Goal: Complete application form: Complete application form

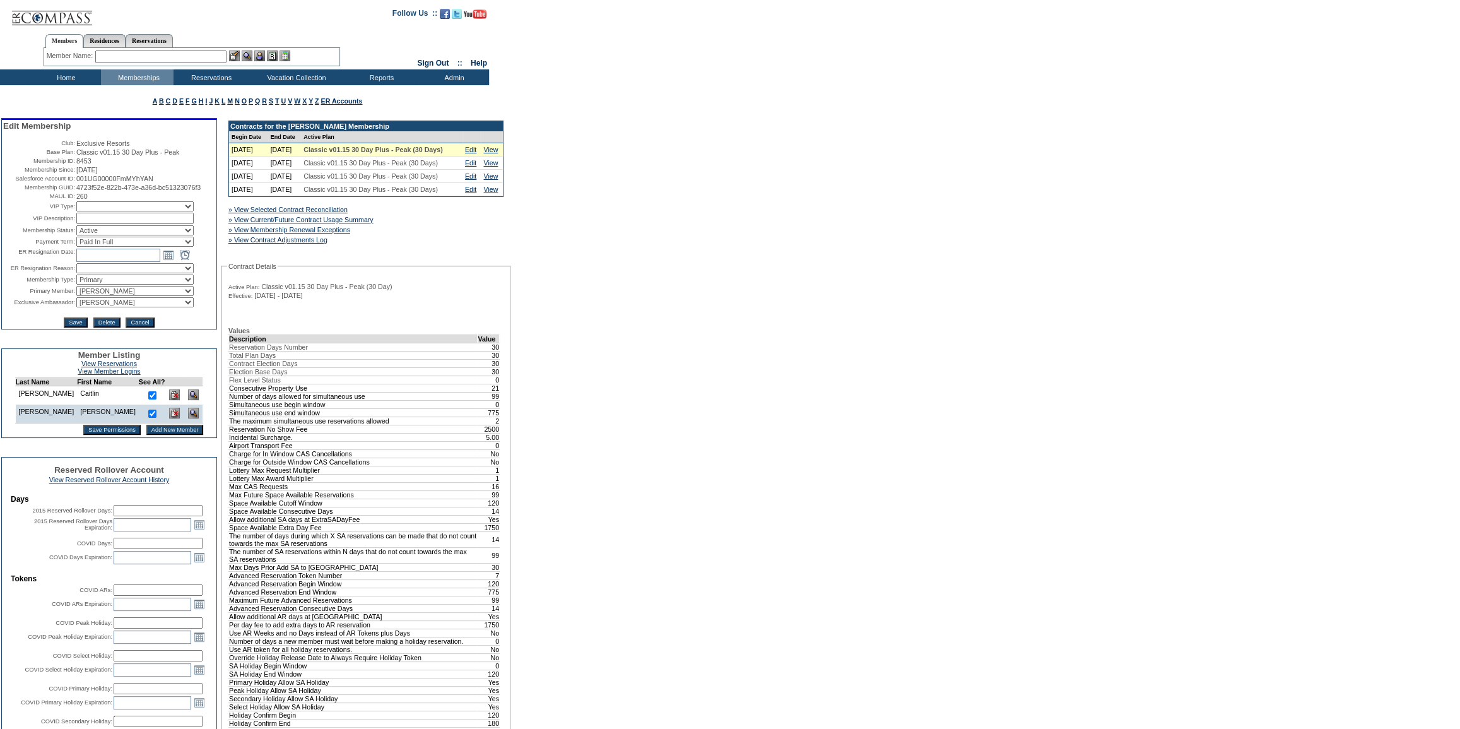
click at [156, 435] on input "Add New Member" at bounding box center [174, 429] width 57 height 10
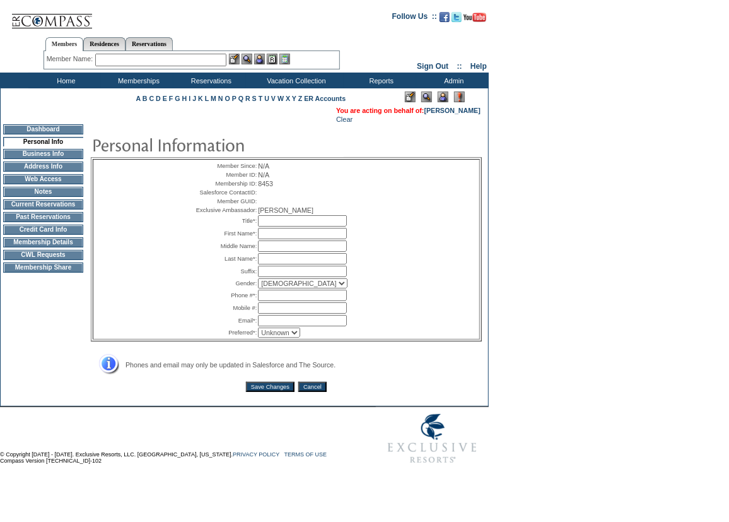
click at [268, 239] on input "text" at bounding box center [302, 233] width 89 height 11
type input "Caitlin"
type input "[PERSON_NAME]"
click at [290, 288] on select "Male Female" at bounding box center [303, 283] width 90 height 10
select select "F"
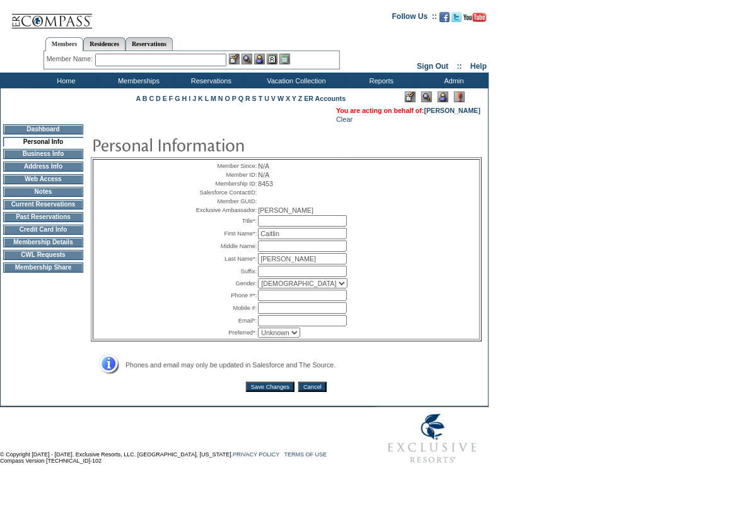
click at [258, 288] on select "Male Female" at bounding box center [303, 283] width 90 height 10
click at [278, 301] on input "text" at bounding box center [302, 295] width 89 height 11
type input "206 819 1151"
click at [269, 326] on input "text" at bounding box center [302, 320] width 89 height 11
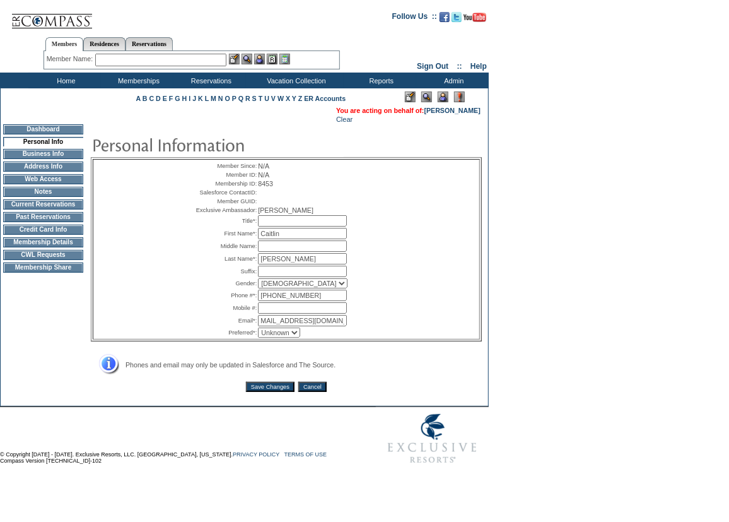
click at [309, 326] on input "Caitlinbordrdner@gmail.com" at bounding box center [302, 320] width 89 height 11
type input "Caitlinbordrdner1@gmail.com"
click at [267, 392] on input "Save Changes" at bounding box center [270, 387] width 49 height 10
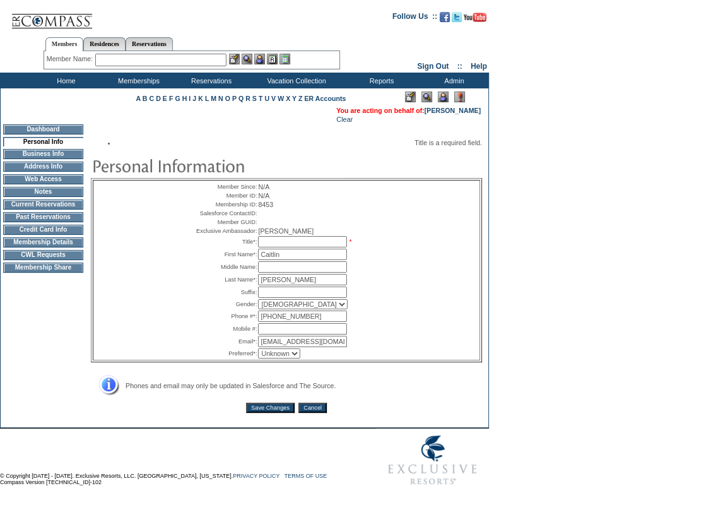
click at [276, 247] on input "text" at bounding box center [302, 241] width 89 height 11
type input "Ms."
click at [267, 413] on input "Save Changes" at bounding box center [270, 407] width 49 height 10
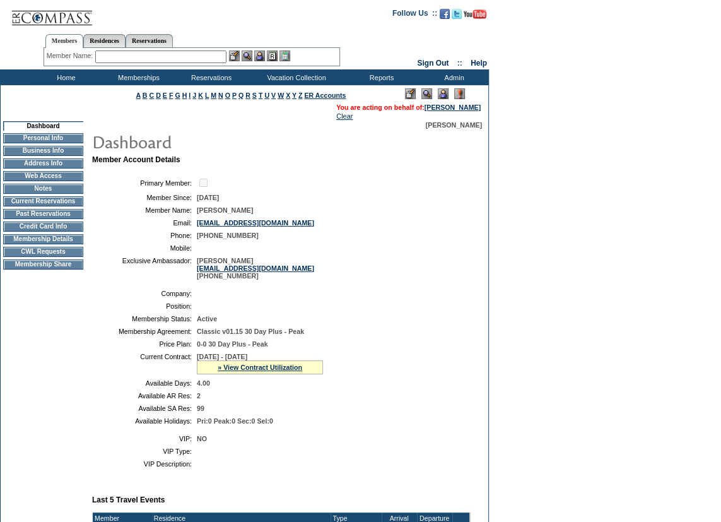
click at [45, 243] on td "Membership Details" at bounding box center [43, 239] width 80 height 10
